Goal: Task Accomplishment & Management: Manage account settings

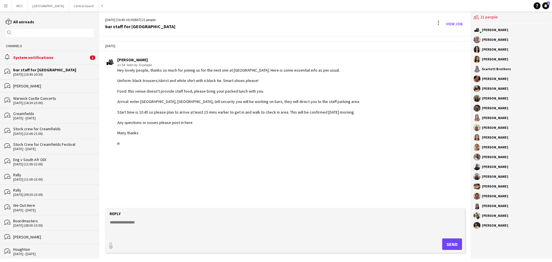
click at [66, 69] on div "bar staff for [GEOGRAPHIC_DATA]" at bounding box center [53, 69] width 81 height 5
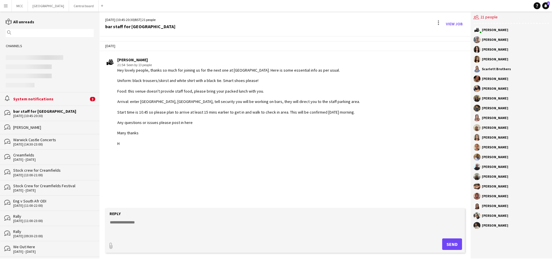
click at [6, 6] on app-icon "Menu" at bounding box center [5, 5] width 5 height 5
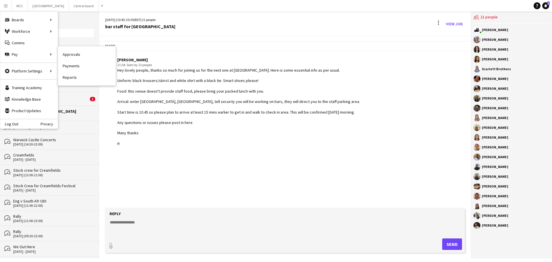
drag, startPoint x: 76, startPoint y: 56, endPoint x: 230, endPoint y: 67, distance: 154.6
click at [76, 56] on link "Approvals" at bounding box center [87, 55] width 58 height 12
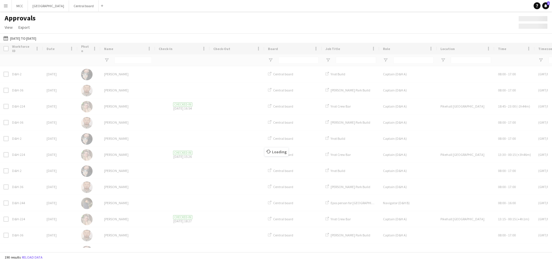
type input "****"
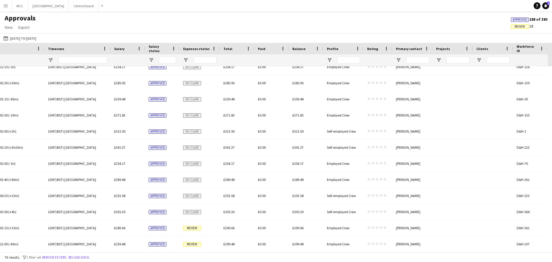
scroll to position [517, 0]
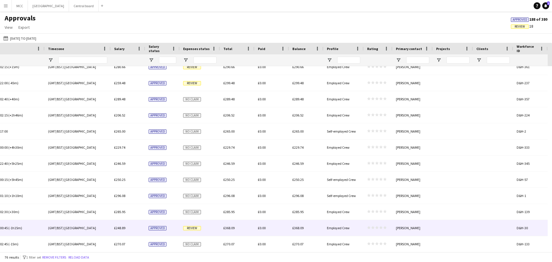
click at [189, 229] on span "Review" at bounding box center [192, 228] width 18 height 4
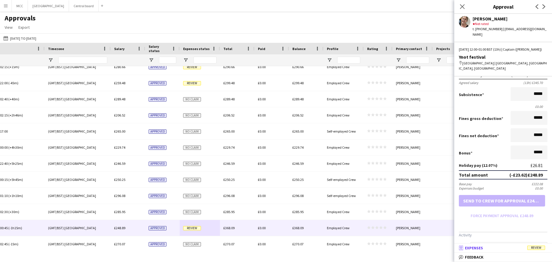
click at [494, 250] on mat-panel-title "receipt Expenses Review" at bounding box center [501, 247] width 95 height 5
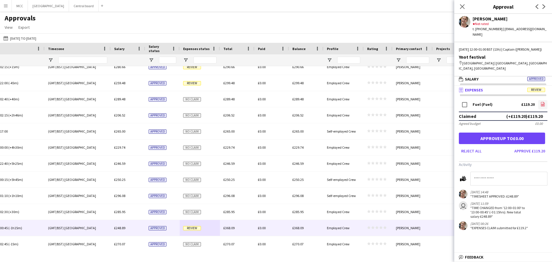
click at [542, 104] on icon at bounding box center [543, 105] width 2 height 2
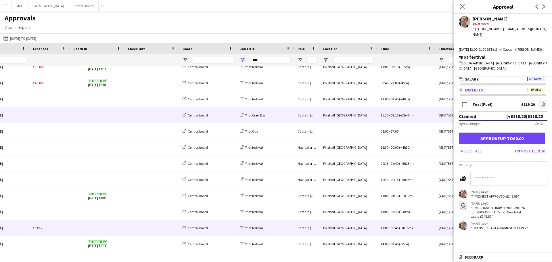
scroll to position [0, 124]
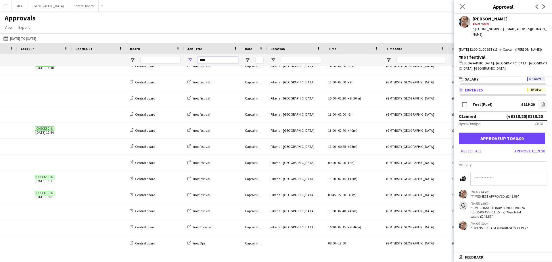
drag, startPoint x: 215, startPoint y: 62, endPoint x: 195, endPoint y: 62, distance: 19.8
click at [195, 62] on div "****" at bounding box center [213, 60] width 58 height 12
